Goal: Transaction & Acquisition: Purchase product/service

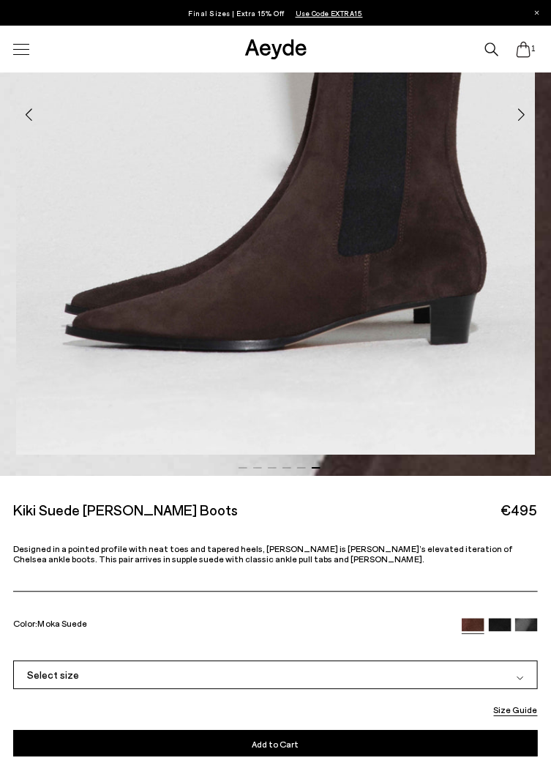
scroll to position [372, 0]
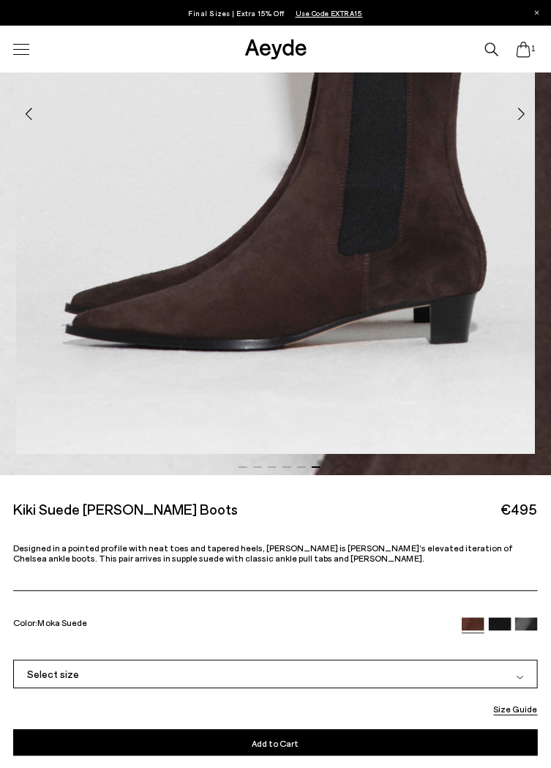
click at [502, 620] on img at bounding box center [500, 629] width 23 height 23
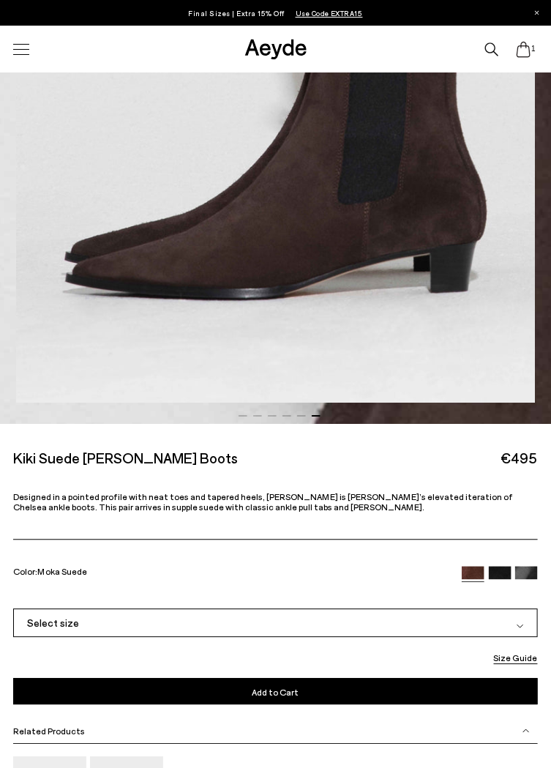
scroll to position [433, 0]
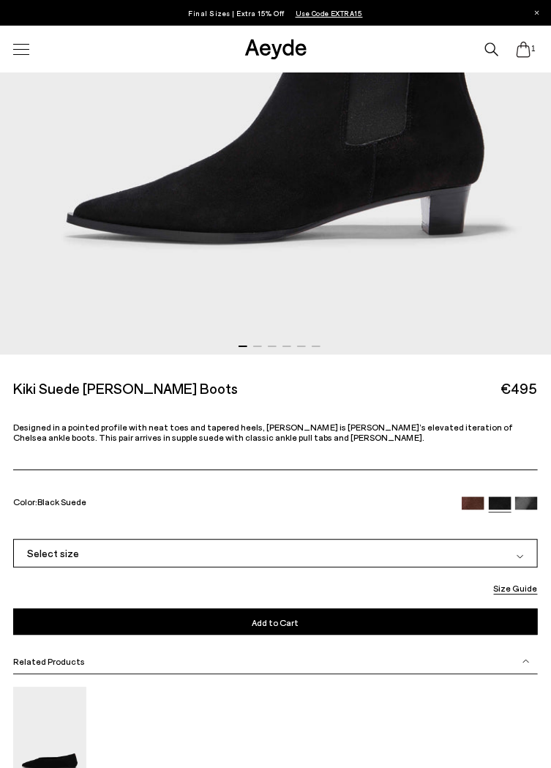
scroll to position [496, 0]
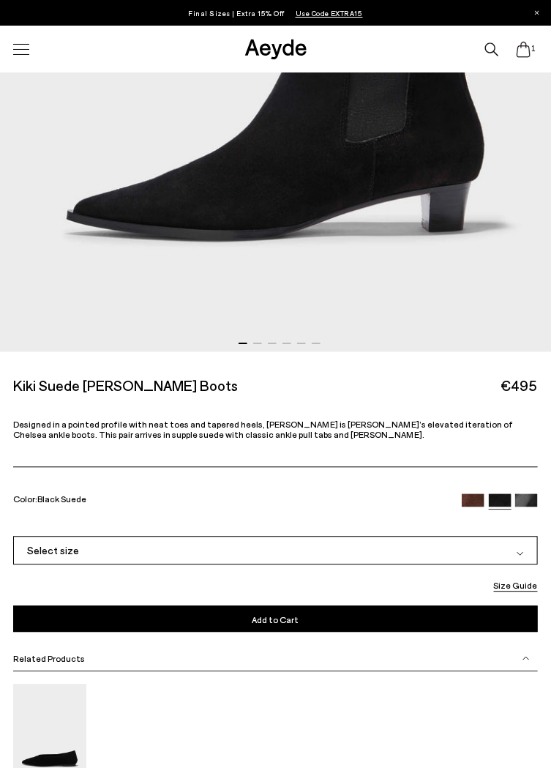
click at [521, 562] on div "Select size" at bounding box center [275, 551] width 525 height 29
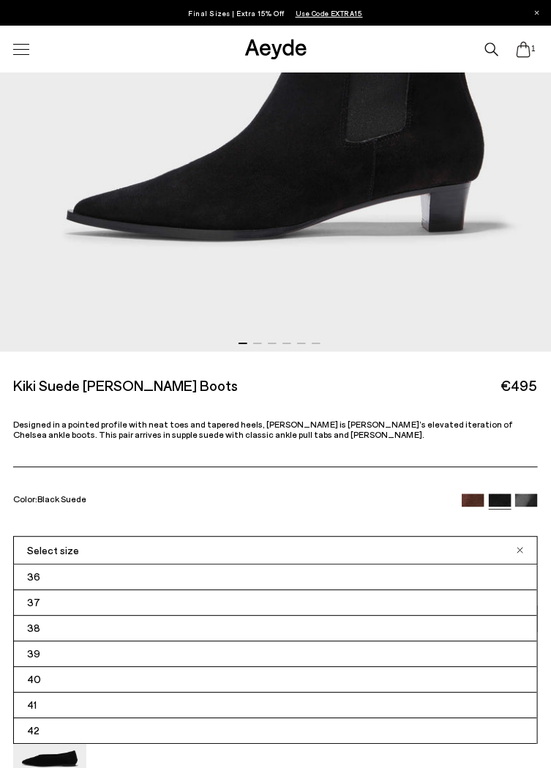
click at [533, 507] on img at bounding box center [526, 505] width 23 height 23
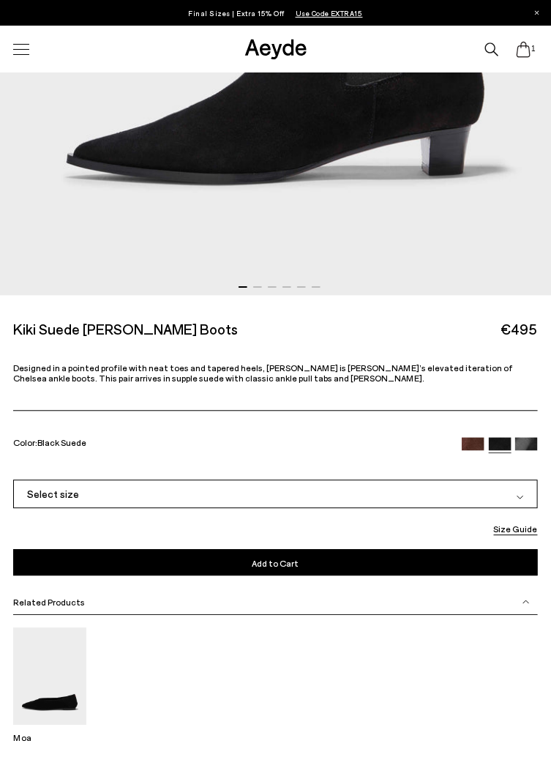
scroll to position [557, 0]
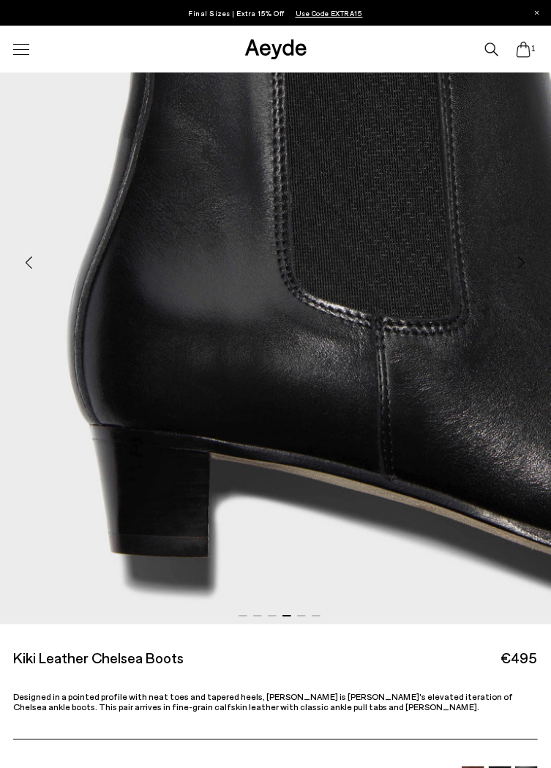
scroll to position [223, 0]
click at [23, 50] on div at bounding box center [21, 50] width 31 height 26
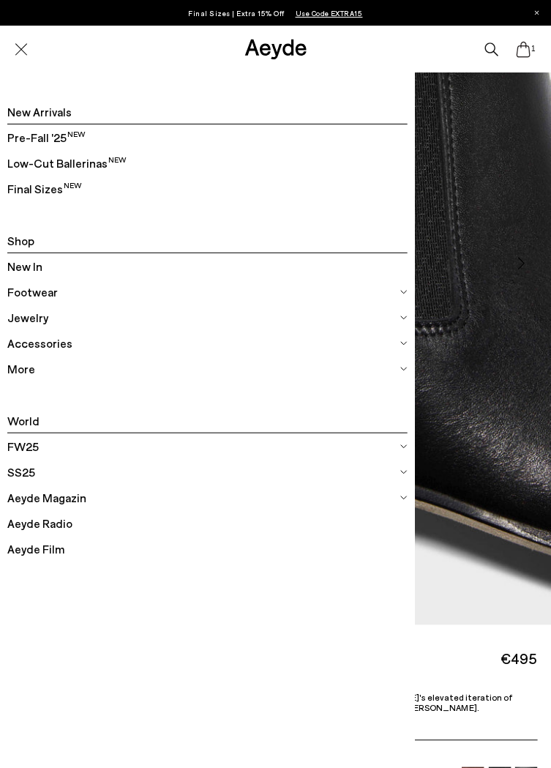
click at [42, 295] on span "Footwear" at bounding box center [32, 292] width 51 height 19
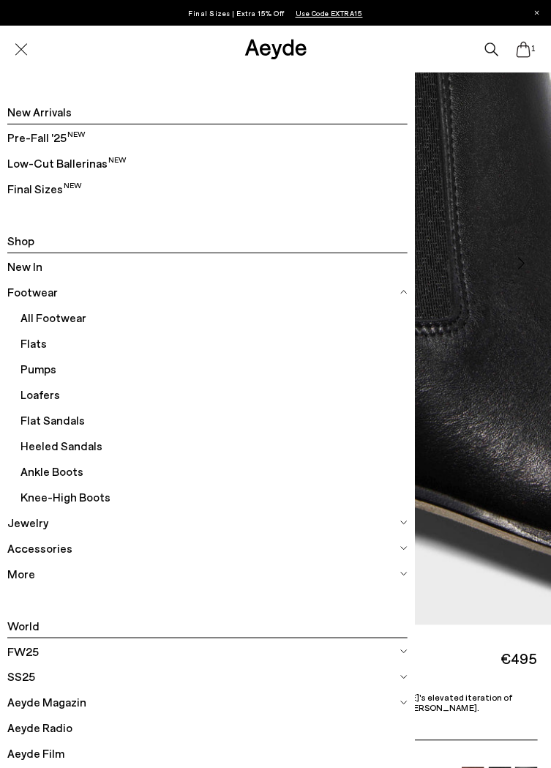
click at [69, 469] on span "Ankle Boots" at bounding box center [213, 471] width 387 height 26
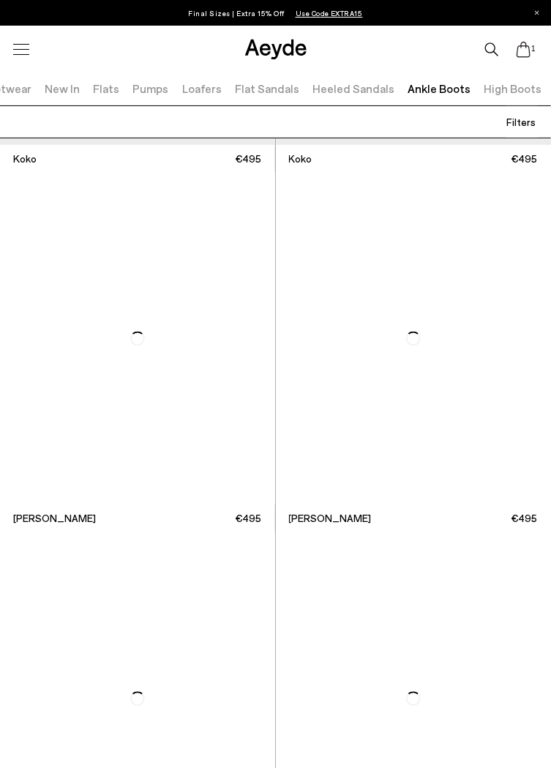
scroll to position [1779, 0]
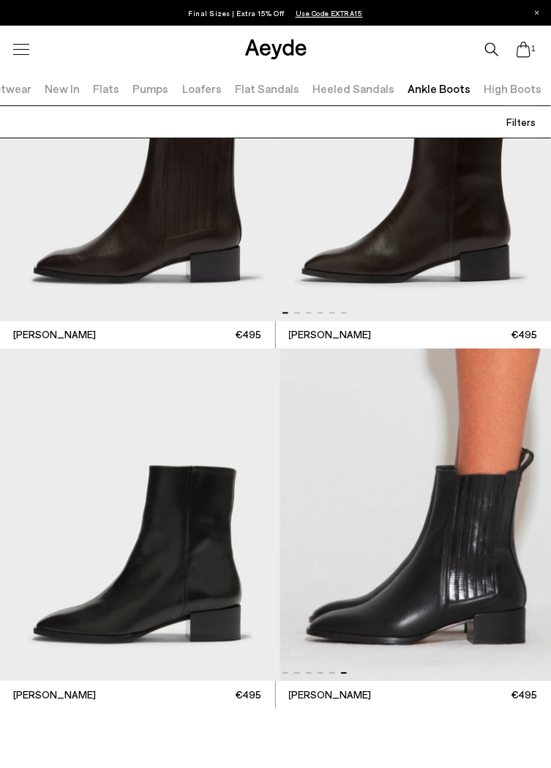
scroll to position [5920, 0]
